Goal: Information Seeking & Learning: Understand process/instructions

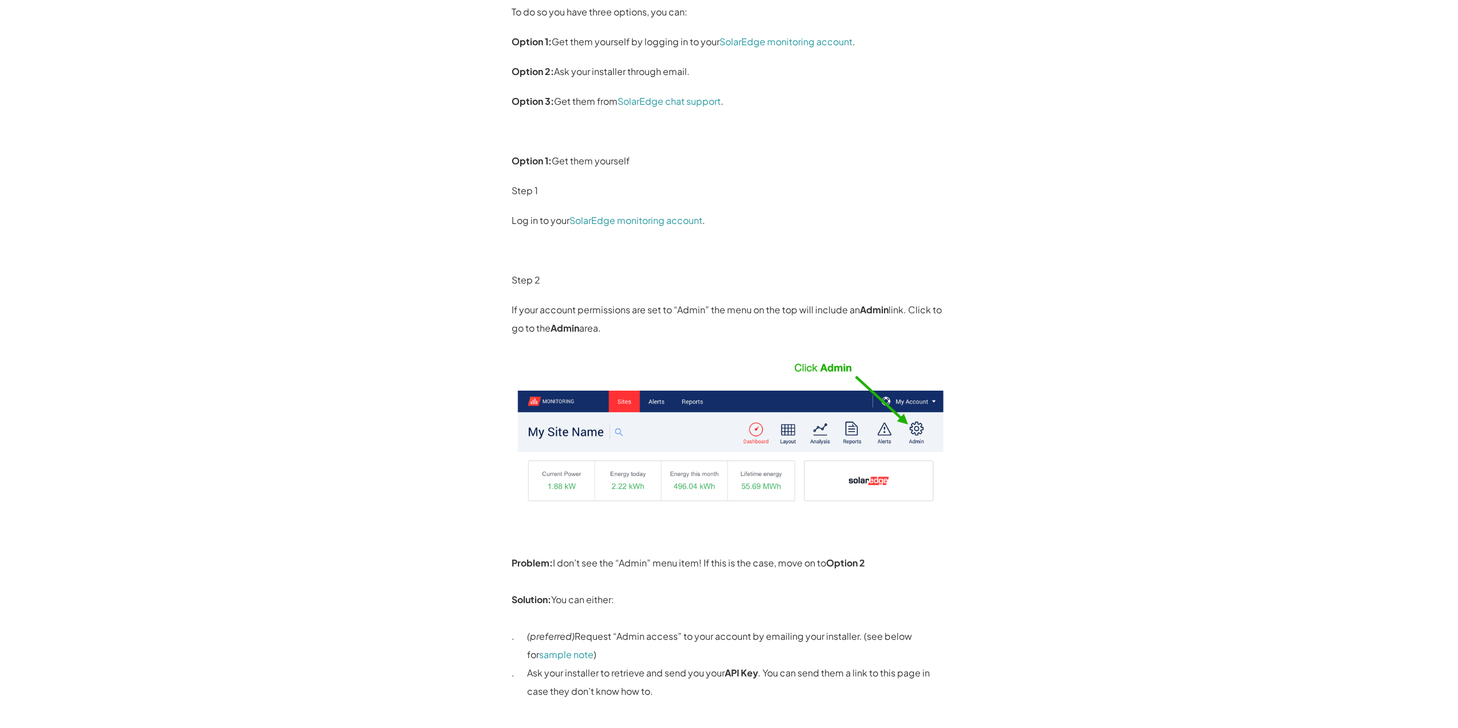
scroll to position [57, 0]
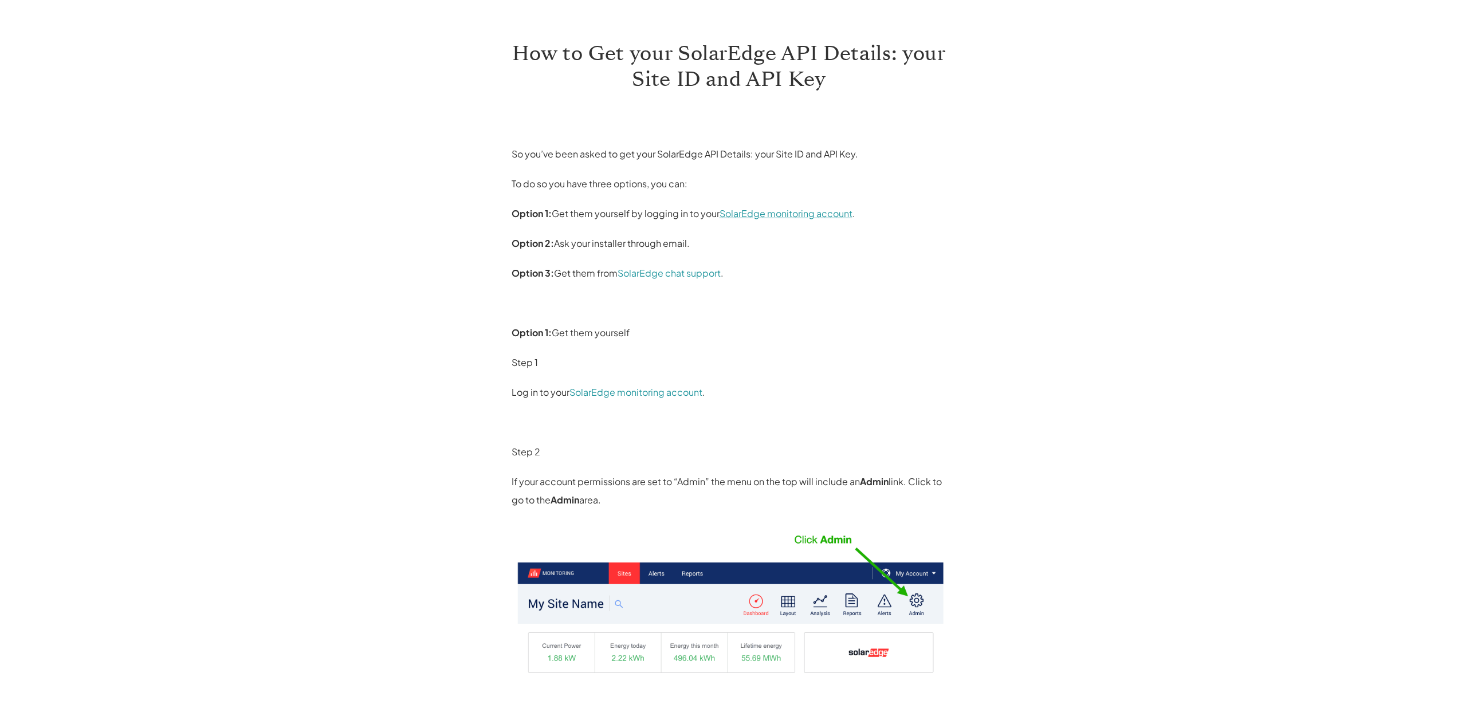
click at [787, 213] on link "SolarEdge monitoring account" at bounding box center [786, 213] width 133 height 12
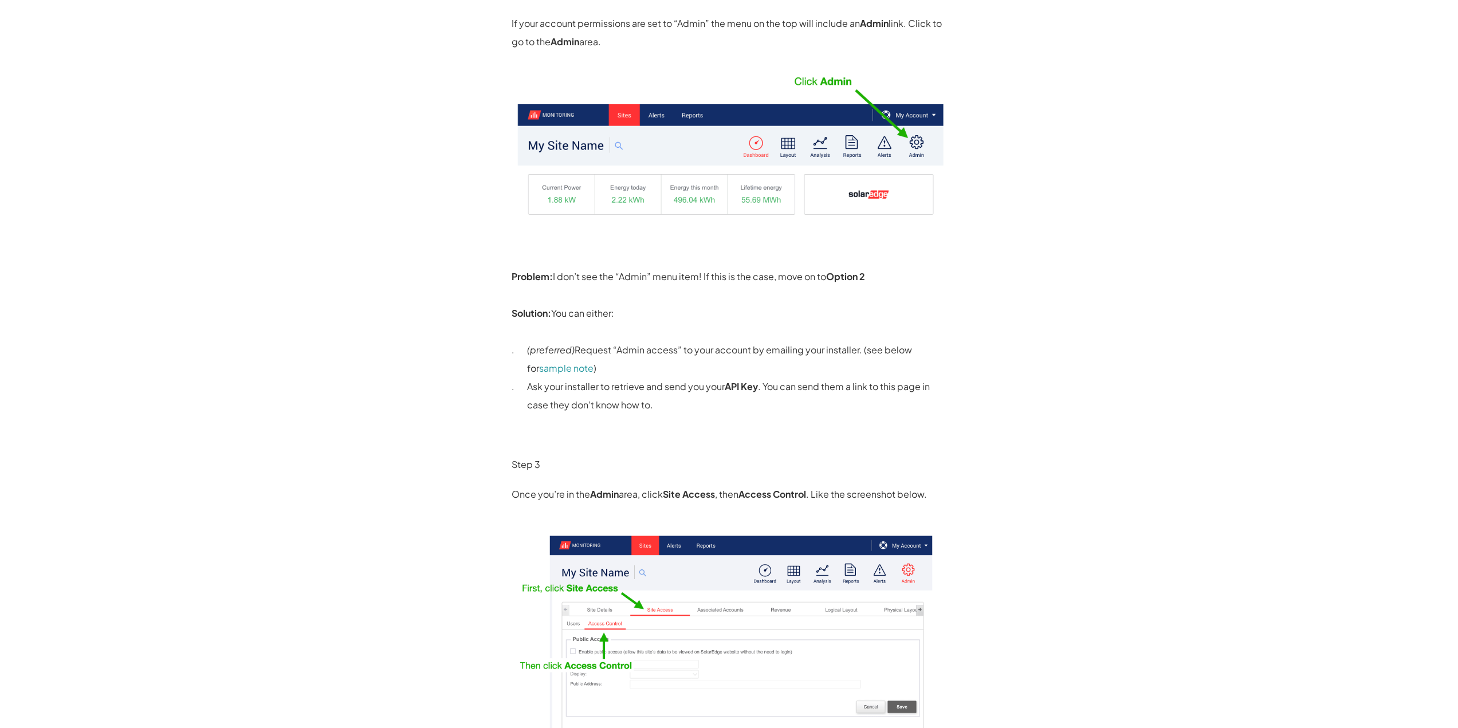
scroll to position [630, 0]
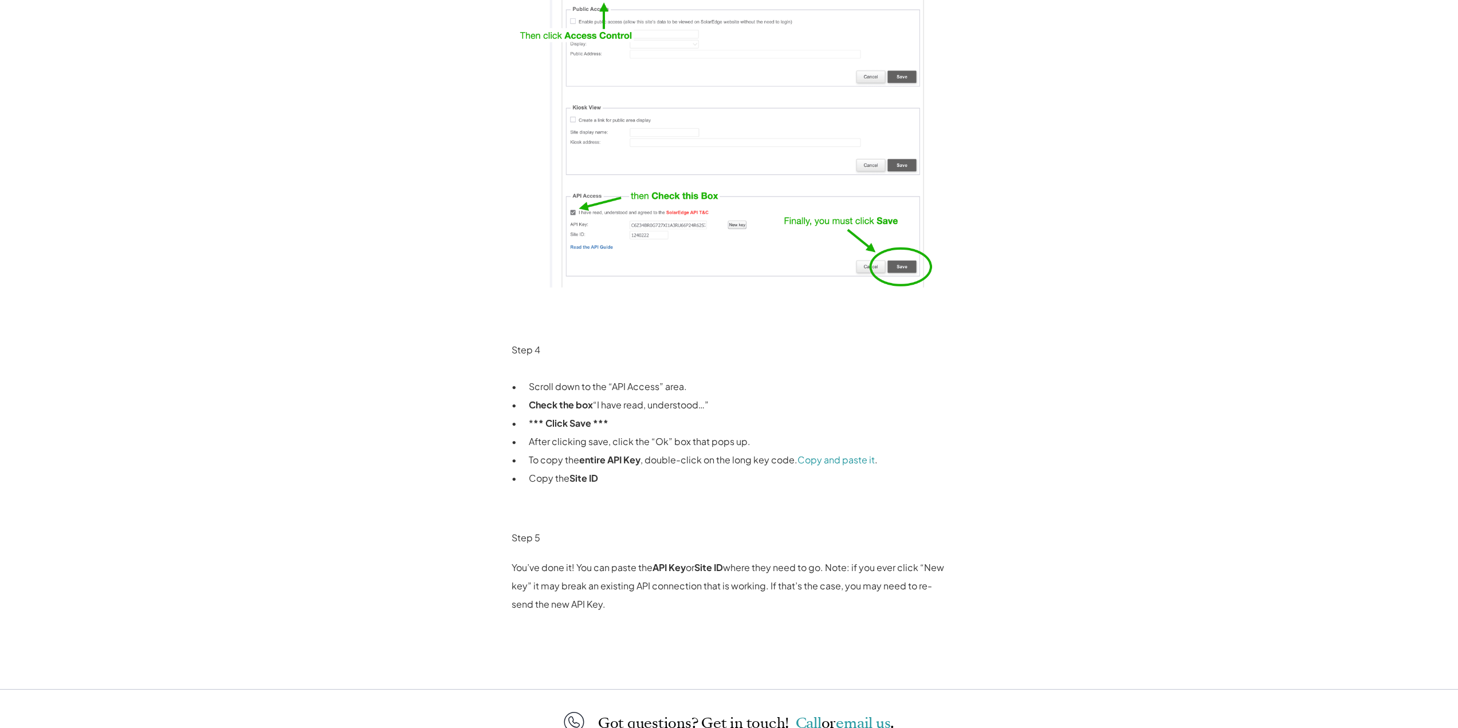
scroll to position [1351, 0]
